Goal: Task Accomplishment & Management: Manage account settings

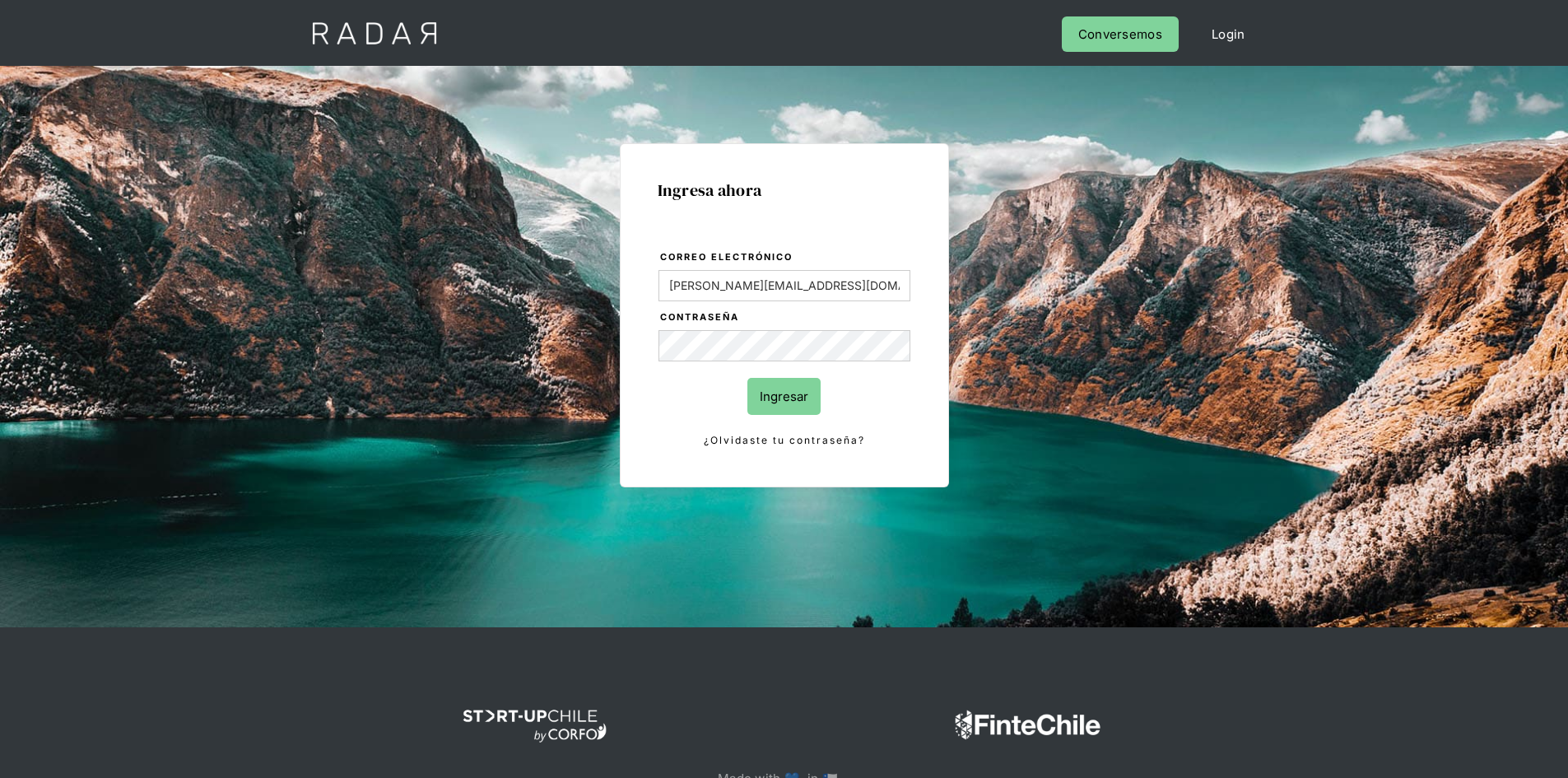
click at [777, 388] on input "Ingresar" at bounding box center [784, 396] width 73 height 37
type input "[PERSON_NAME][EMAIL_ADDRESS][DOMAIN_NAME]"
